Goal: Information Seeking & Learning: Check status

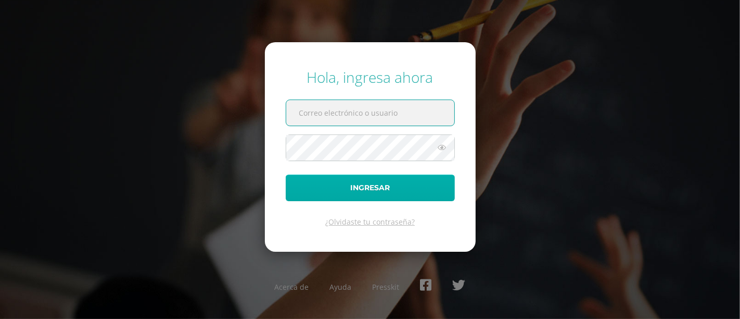
type input "castro.je@continentalamericano.edu.gt"
click at [320, 185] on button "Ingresar" at bounding box center [370, 187] width 169 height 27
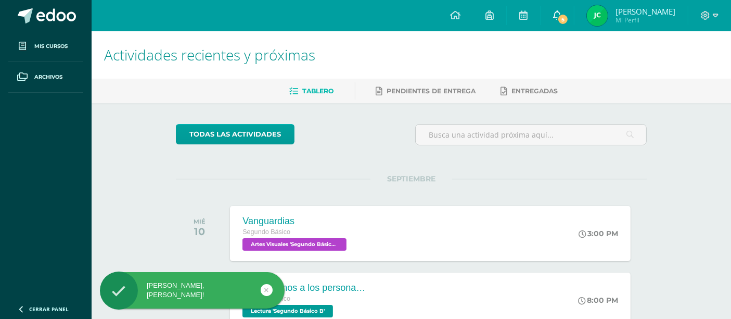
click at [569, 14] on span "5" at bounding box center [562, 19] width 11 height 11
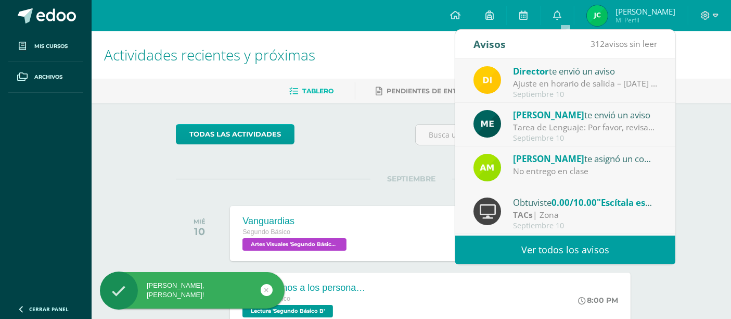
click at [568, 199] on span "0.00/10.00" at bounding box center [574, 202] width 45 height 12
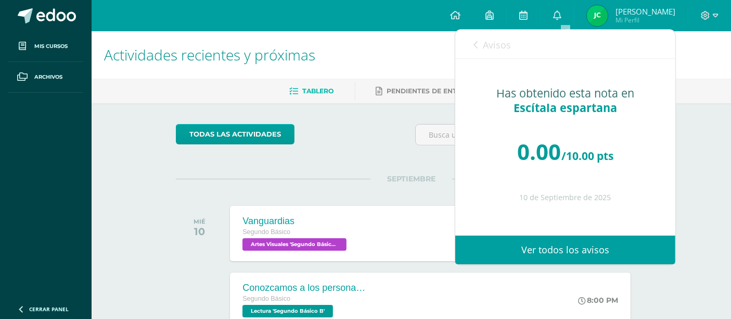
click at [491, 52] on link "Avisos" at bounding box center [492, 45] width 37 height 30
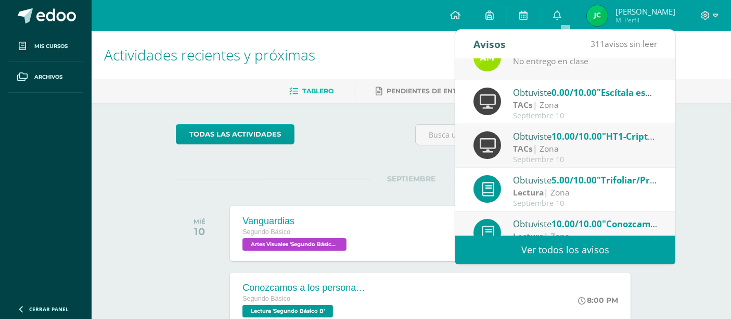
scroll to position [112, 0]
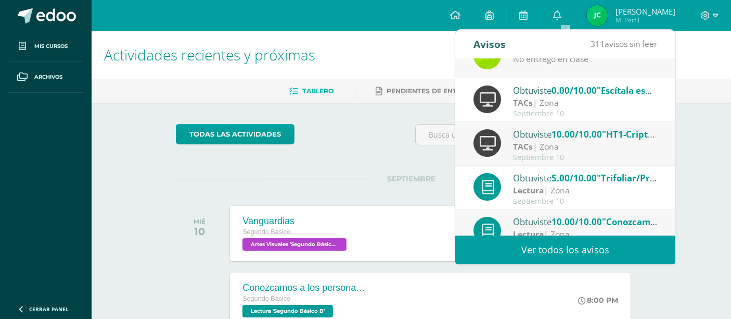
click at [615, 23] on span "Javier Eduardo Mi Perfil" at bounding box center [631, 15] width 93 height 21
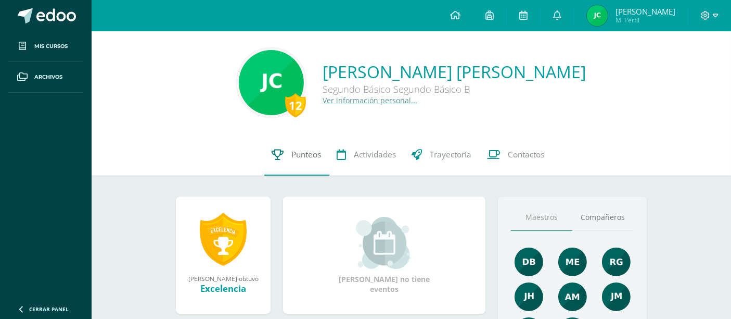
click at [284, 149] on link "Punteos" at bounding box center [296, 155] width 65 height 42
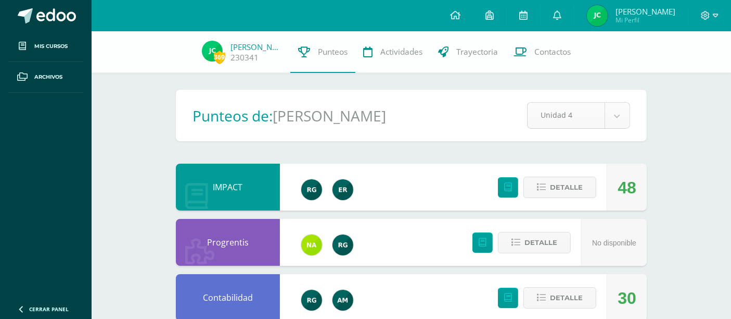
click at [562, 14] on icon at bounding box center [557, 14] width 8 height 9
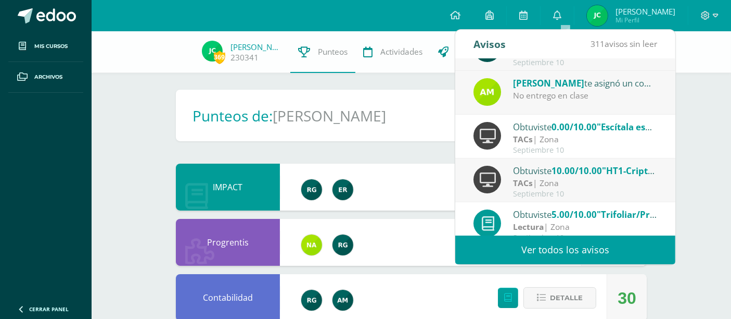
scroll to position [76, 0]
click at [566, 169] on span "10.00/10.00" at bounding box center [577, 170] width 50 height 12
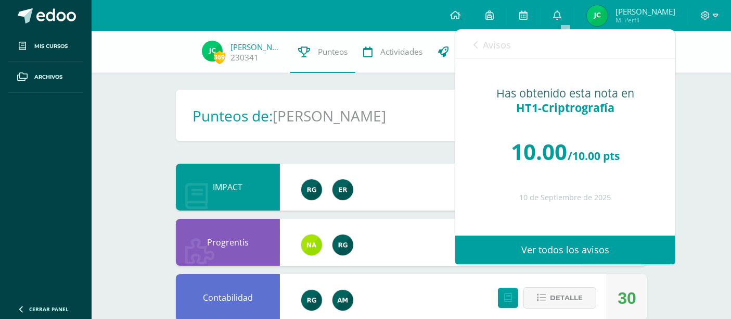
click at [488, 49] on span "Avisos" at bounding box center [497, 45] width 28 height 12
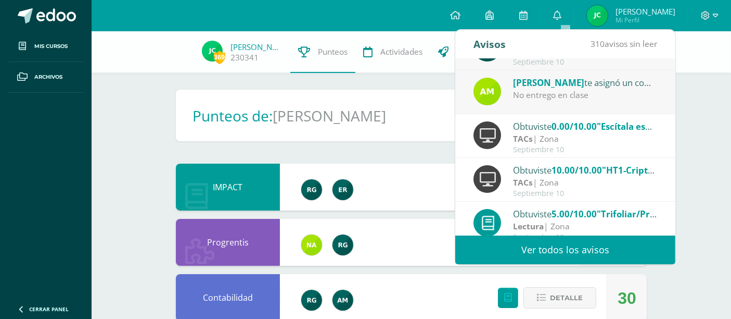
click at [562, 138] on div "TACs | Zona" at bounding box center [585, 139] width 145 height 12
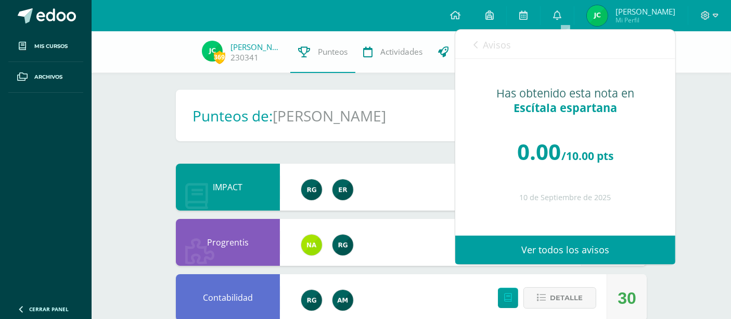
click at [505, 43] on span "Avisos" at bounding box center [497, 45] width 28 height 12
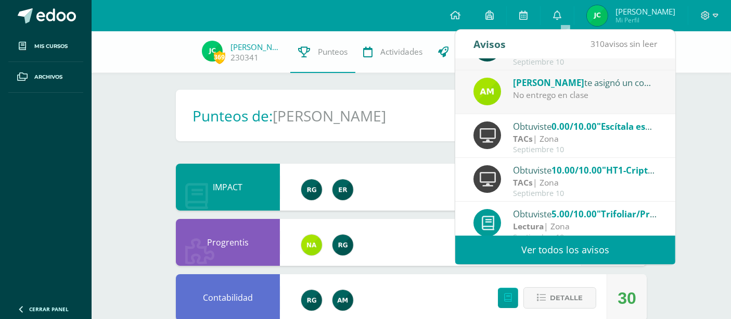
click at [379, 119] on h1 "[PERSON_NAME]" at bounding box center [329, 116] width 113 height 20
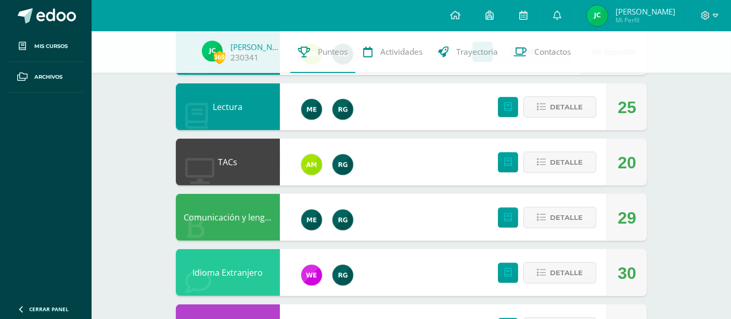
scroll to position [522, 0]
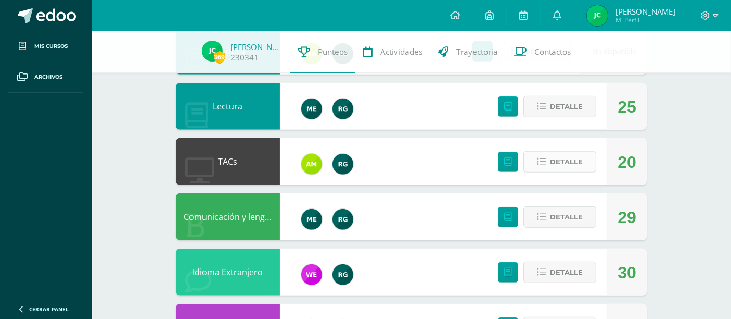
click at [542, 160] on icon at bounding box center [541, 161] width 9 height 9
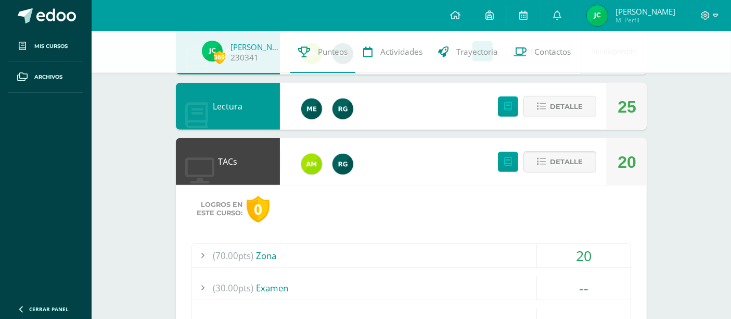
click at [297, 251] on div "(70.00pts) Zona" at bounding box center [411, 255] width 439 height 23
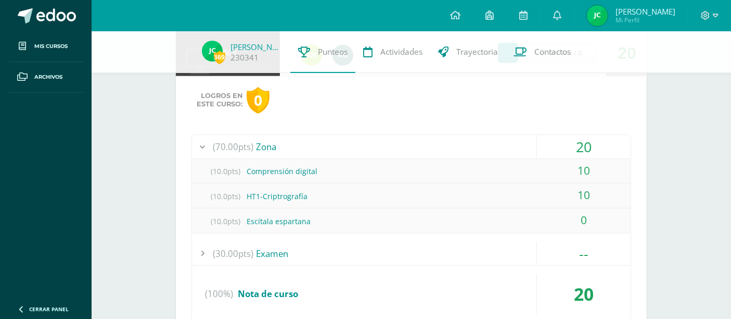
scroll to position [634, 0]
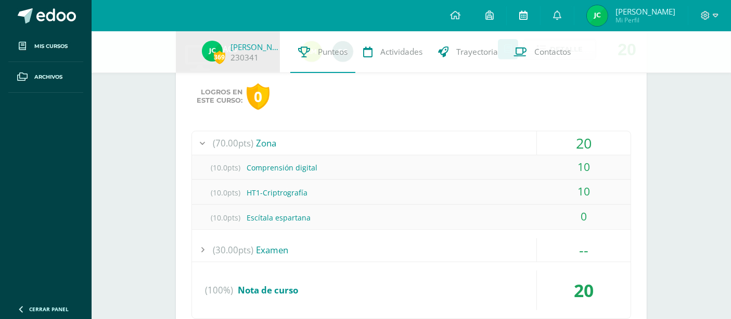
click at [527, 16] on link at bounding box center [523, 15] width 33 height 31
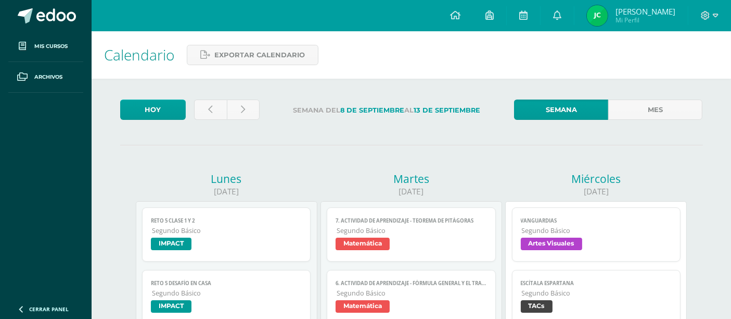
scroll to position [98, 0]
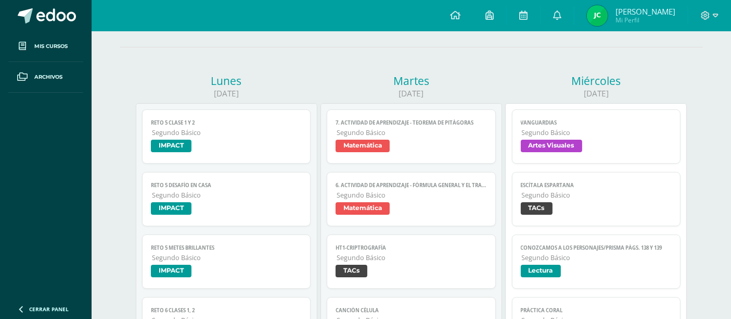
click at [549, 195] on span "Segundo Básico" at bounding box center [597, 194] width 150 height 9
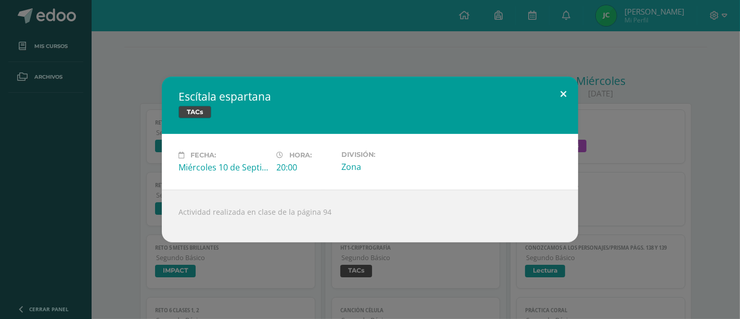
click at [558, 95] on button at bounding box center [564, 94] width 30 height 35
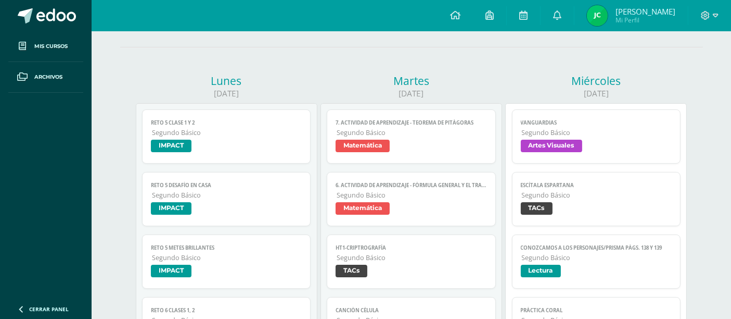
click at [428, 268] on span "TACs" at bounding box center [411, 271] width 151 height 15
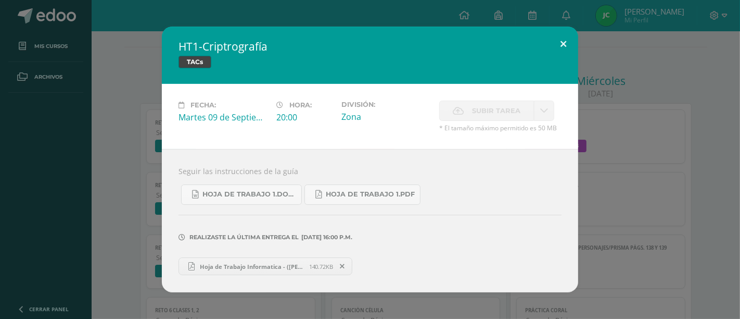
click at [562, 37] on button at bounding box center [564, 44] width 30 height 35
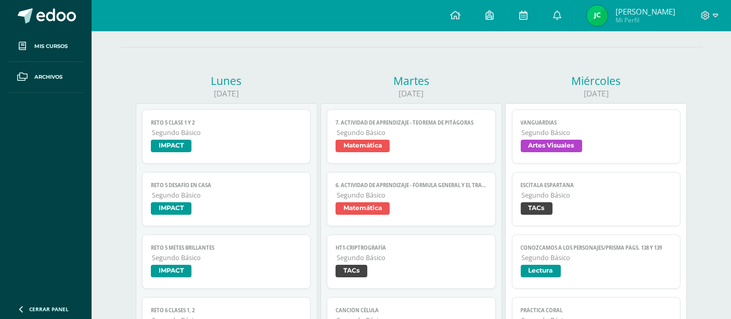
click at [628, 10] on span "[PERSON_NAME]" at bounding box center [646, 11] width 60 height 10
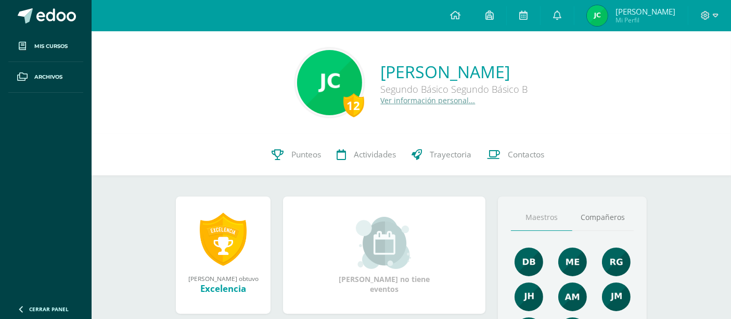
scroll to position [37, 0]
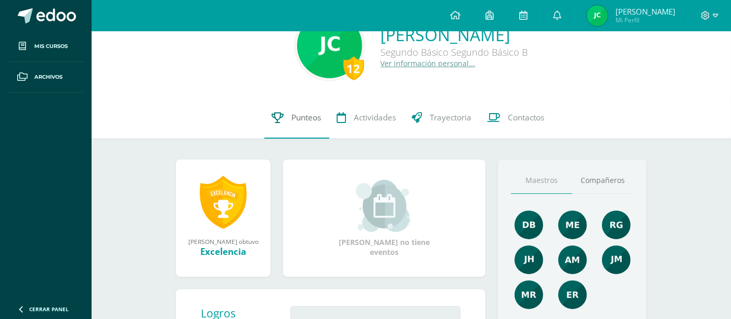
click at [265, 115] on link "Punteos" at bounding box center [296, 118] width 65 height 42
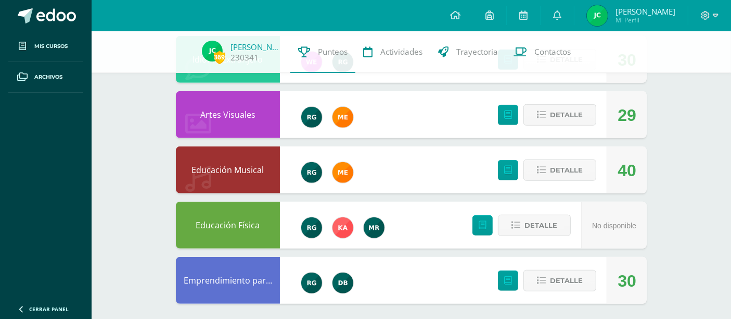
scroll to position [732, 0]
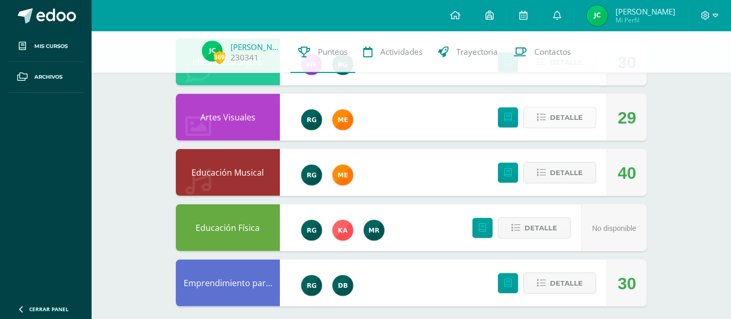
click at [554, 110] on span "Detalle" at bounding box center [566, 117] width 33 height 19
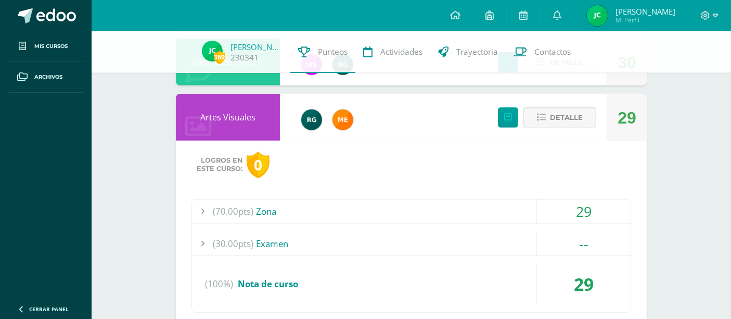
drag, startPoint x: 554, startPoint y: 110, endPoint x: 562, endPoint y: 182, distance: 72.3
click at [562, 182] on div "Artes Visuales 29 Detalle Logros en este curso: 0 (70.00pts) Zona 29 (10.0pts) …" at bounding box center [411, 217] width 471 height 247
click at [487, 209] on div "(70.00pts) Zona" at bounding box center [411, 210] width 439 height 23
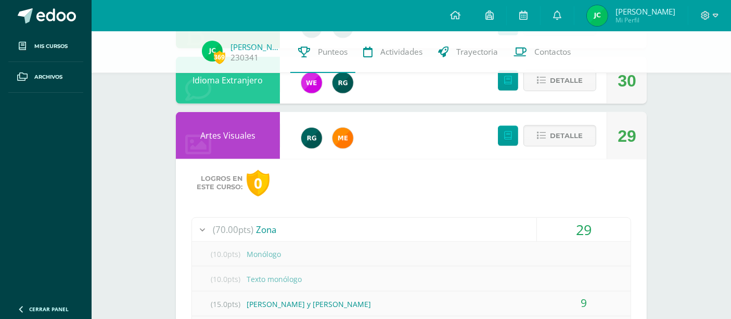
scroll to position [704, 0]
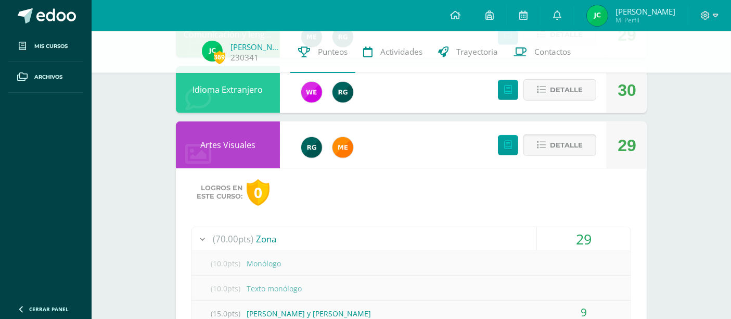
click at [540, 137] on button "Detalle" at bounding box center [560, 144] width 73 height 21
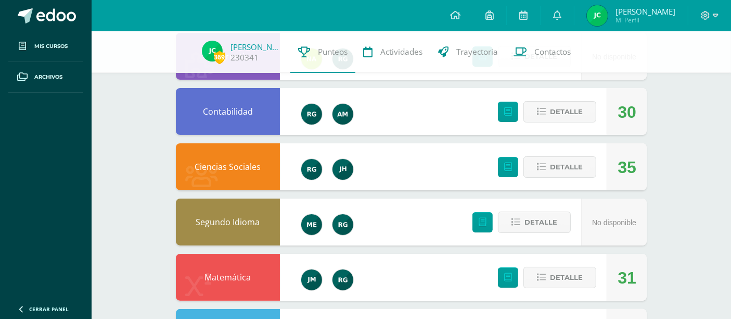
scroll to position [0, 0]
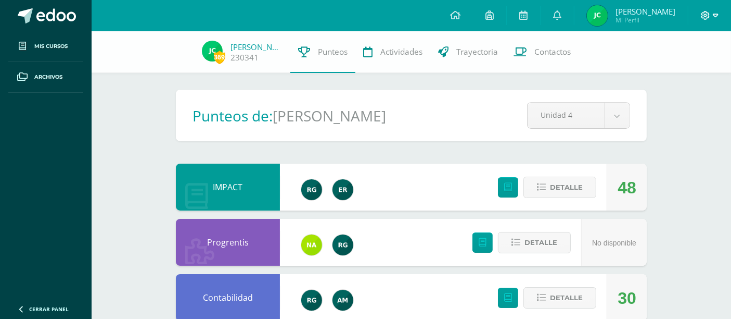
click at [706, 17] on icon at bounding box center [705, 15] width 9 height 9
click at [684, 74] on span "Cerrar sesión" at bounding box center [683, 71] width 47 height 10
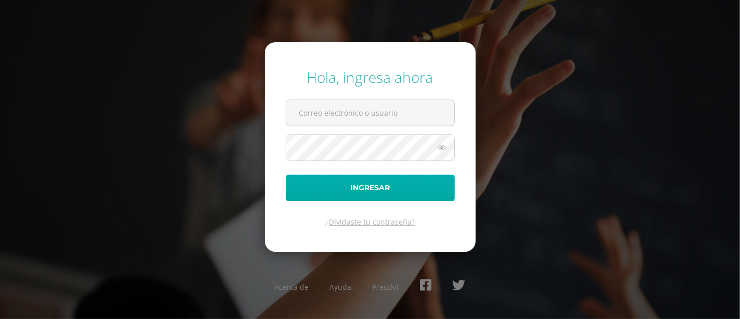
type input "[PERSON_NAME][DOMAIN_NAME][EMAIL_ADDRESS][DOMAIN_NAME]"
click at [338, 184] on button "Ingresar" at bounding box center [370, 187] width 169 height 27
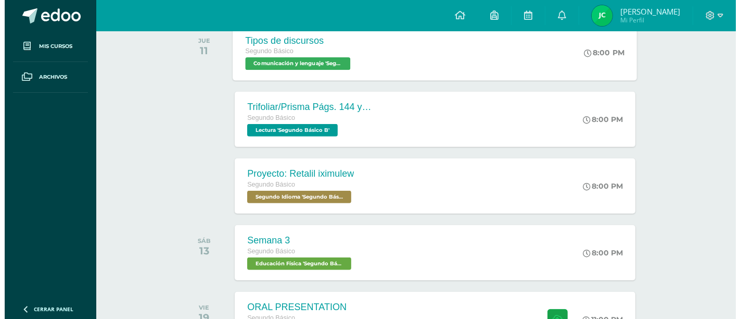
scroll to position [441, 0]
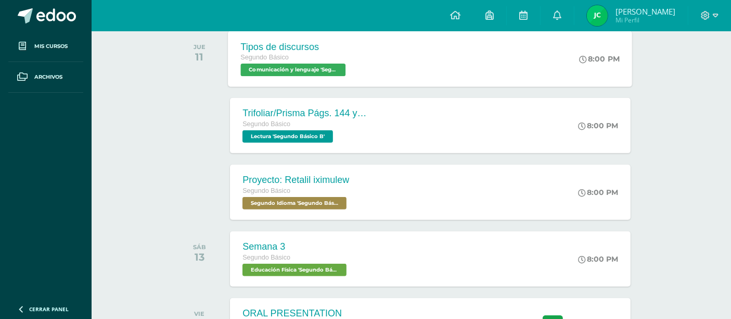
click at [326, 52] on div "Segundo Básico" at bounding box center [295, 57] width 108 height 11
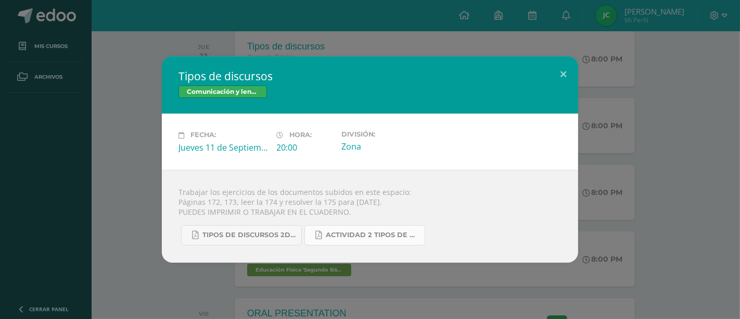
click at [333, 234] on span "Actividad 2 tipos de discursos.pdf" at bounding box center [373, 235] width 94 height 8
click at [210, 230] on link "Tipos de discursos 2do. Bás..pdf" at bounding box center [241, 235] width 121 height 20
